Goal: Task Accomplishment & Management: Use online tool/utility

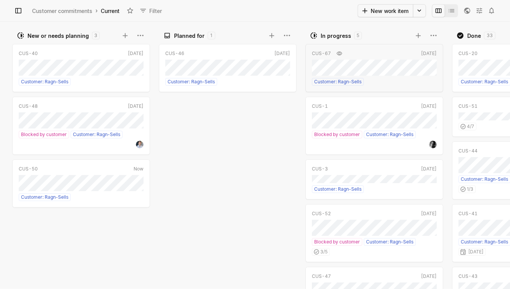
click at [159, 159] on div "CUS-46 [DATE] Customer: Ragn-Sells" at bounding box center [229, 165] width 141 height 247
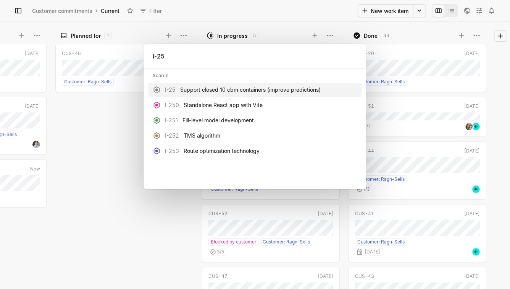
type input "i-251"
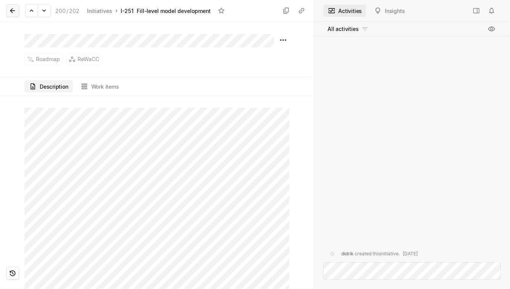
click at [12, 12] on icon at bounding box center [12, 10] width 5 height 5
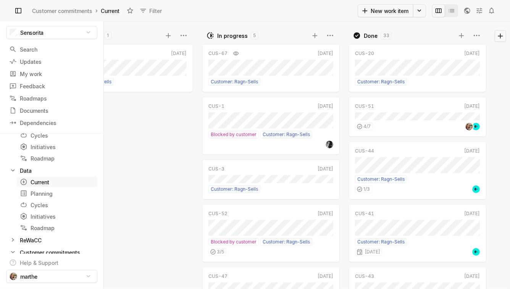
scroll to position [141, 0]
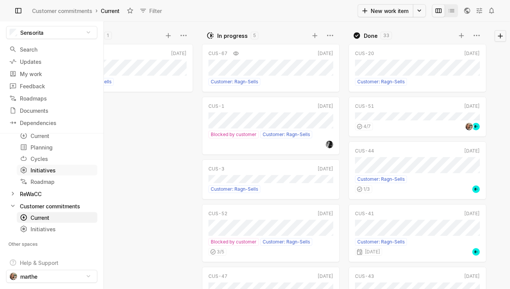
click at [41, 171] on div "Initiatives" at bounding box center [43, 170] width 47 height 8
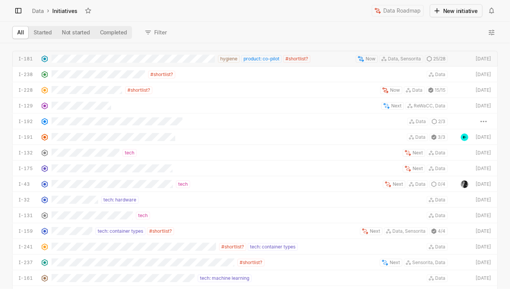
scroll to position [246, 510]
click at [111, 32] on button "Completed" at bounding box center [113, 32] width 37 height 12
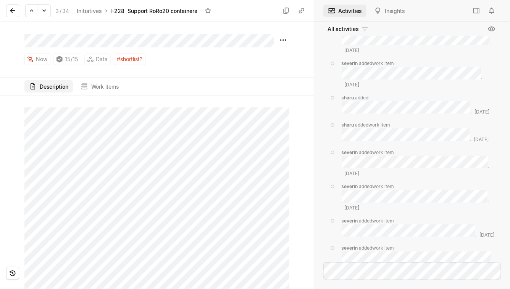
scroll to position [222, 0]
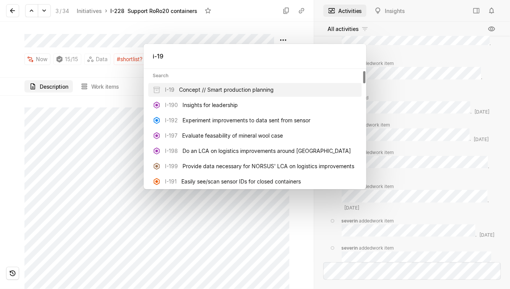
type input "i-193"
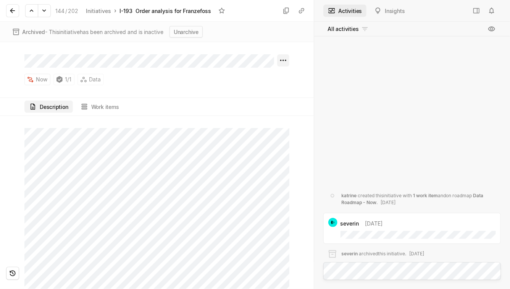
click at [281, 58] on html "Sensorita Search / Updates g then u My work = Feedback g then f Roadmaps g then…" at bounding box center [255, 144] width 510 height 289
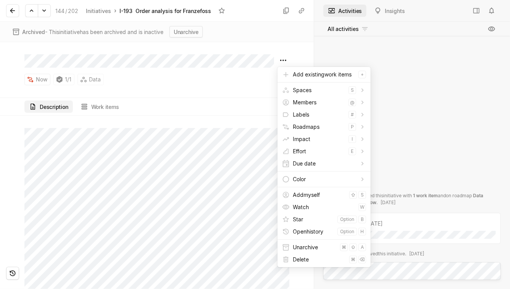
click at [254, 55] on html "Sensorita Search / Updates g then u My work = Feedback g then f Roadmaps g then…" at bounding box center [255, 144] width 510 height 289
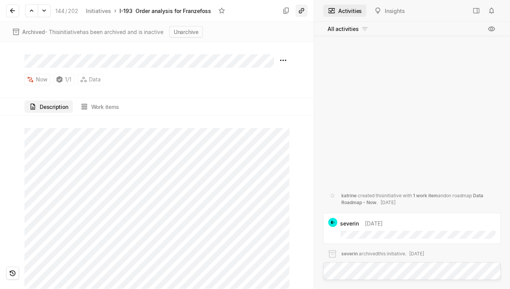
click at [306, 9] on button at bounding box center [302, 11] width 12 height 12
